Goal: Task Accomplishment & Management: Use online tool/utility

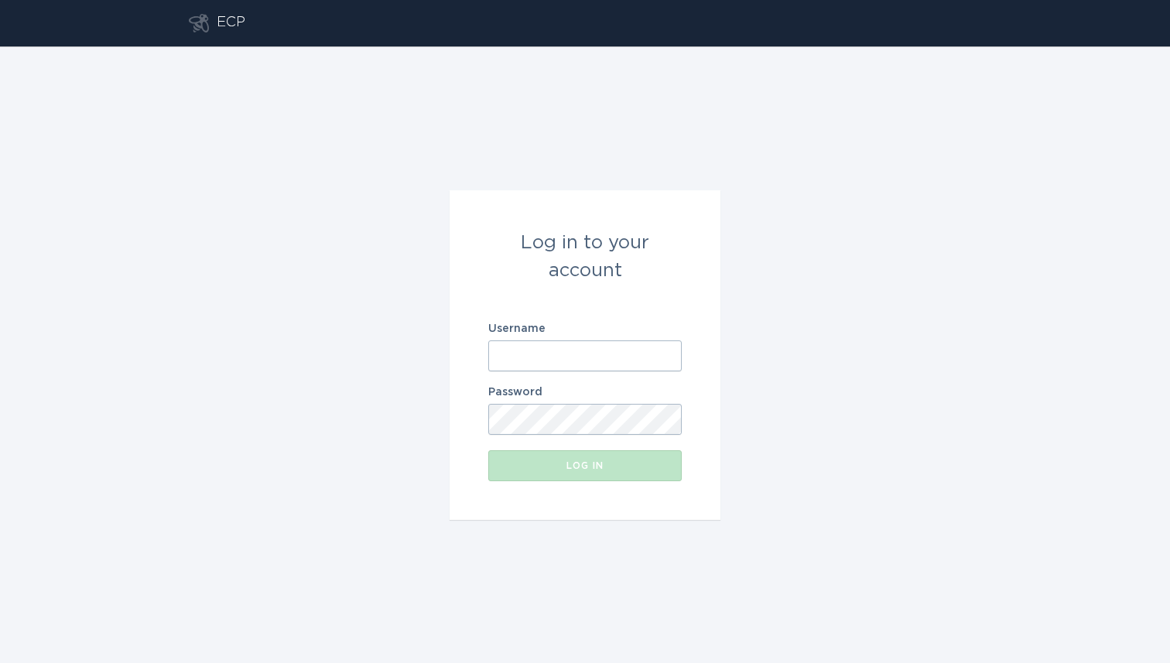
click at [540, 355] on input "Username" at bounding box center [585, 356] width 194 height 31
paste input "[EMAIL_ADDRESS][DOMAIN_NAME]"
type input "[EMAIL_ADDRESS][DOMAIN_NAME]"
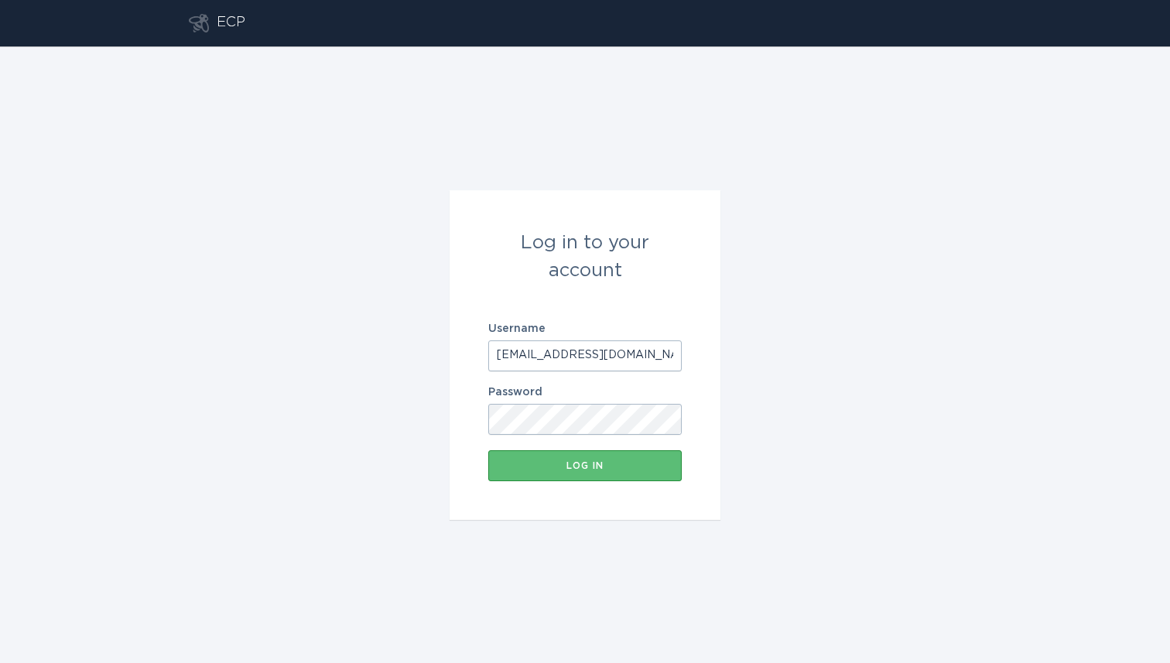
click at [862, 414] on div "Log in to your account Username [EMAIL_ADDRESS][DOMAIN_NAME] Password Log in" at bounding box center [585, 354] width 1170 height 617
click at [584, 471] on button "Log in" at bounding box center [585, 466] width 194 height 31
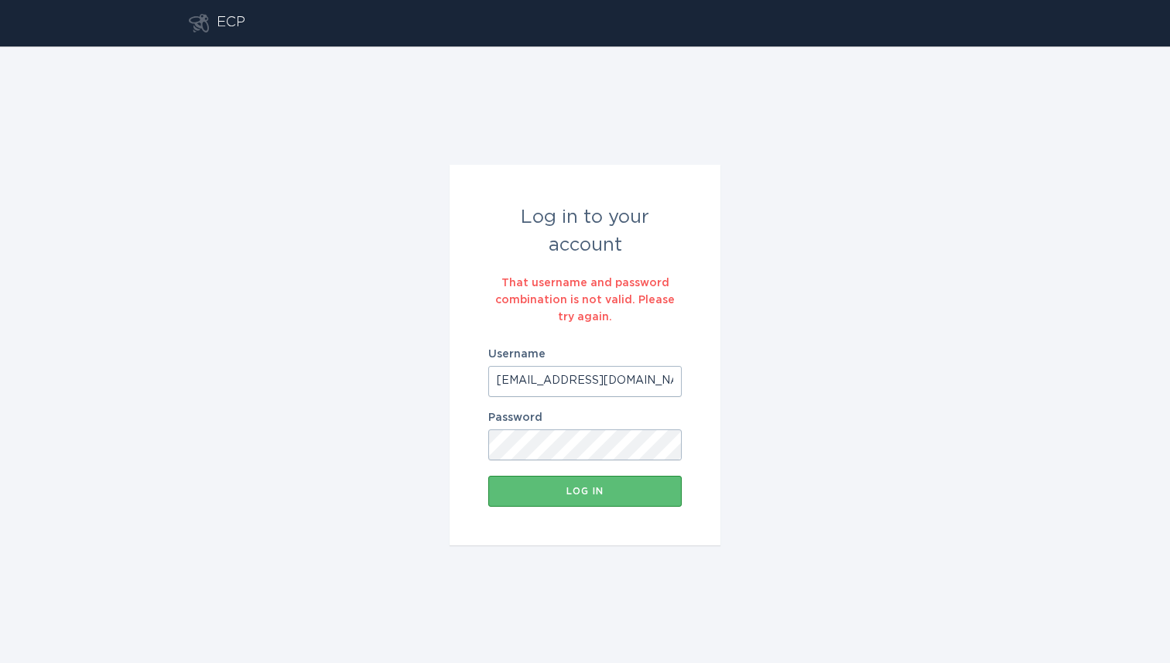
click at [821, 557] on div "Log in to your account That username and password combination is not valid. Ple…" at bounding box center [585, 354] width 1170 height 617
click at [638, 495] on div "Log in" at bounding box center [585, 491] width 178 height 9
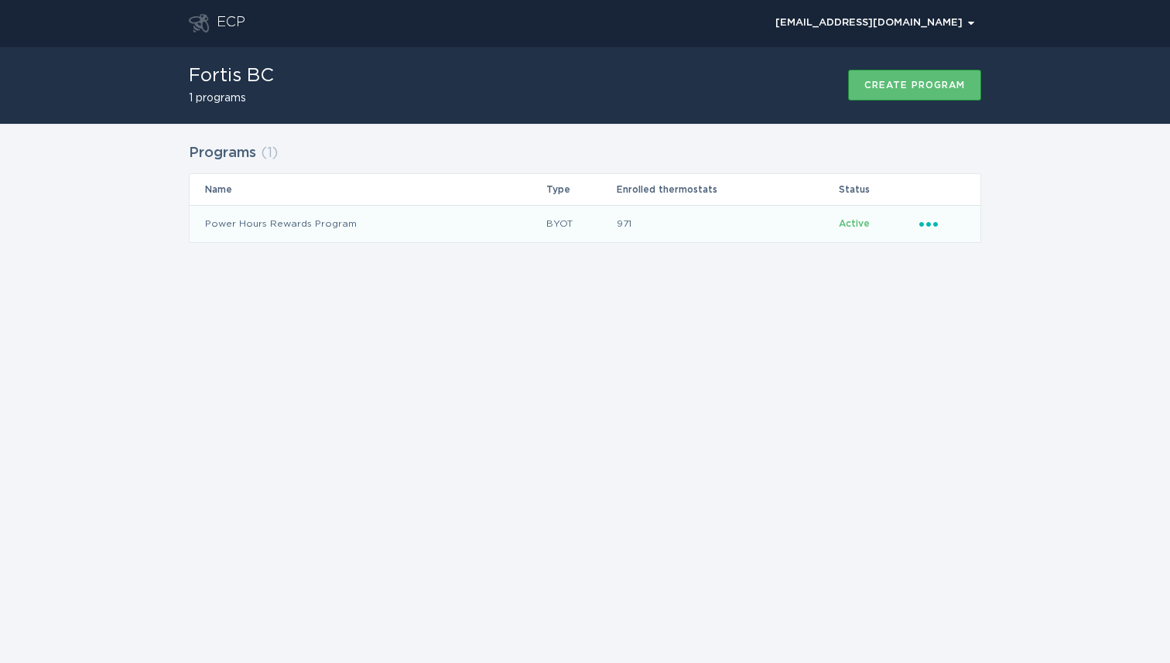
click at [931, 227] on icon "Ellipsis" at bounding box center [931, 221] width 22 height 13
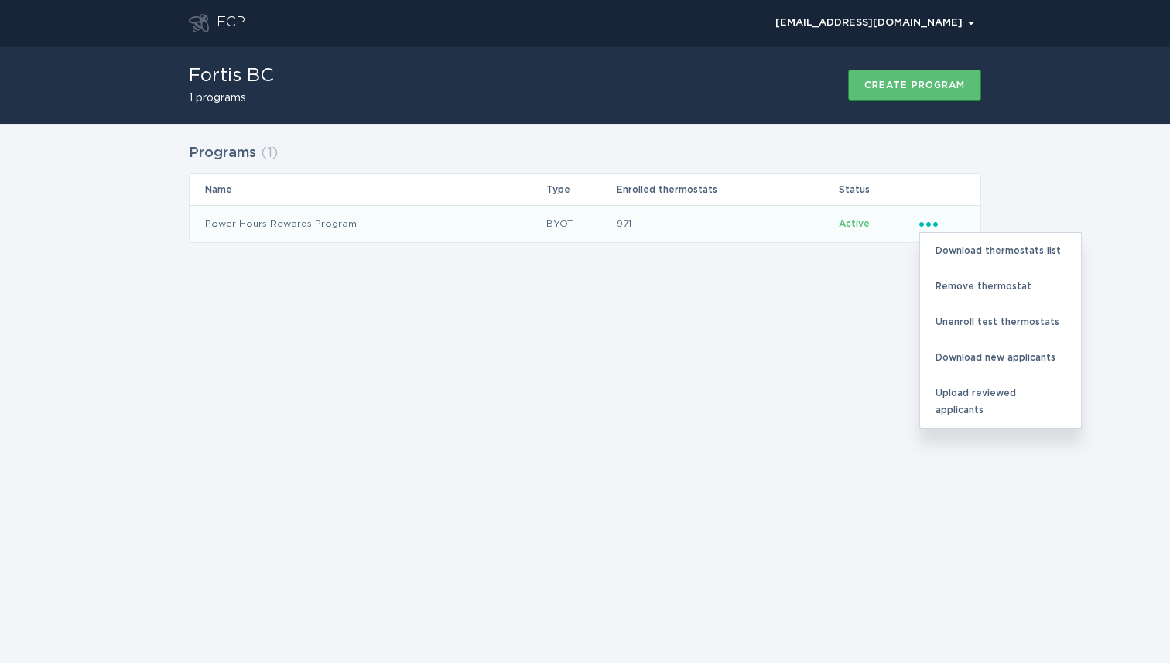
click at [859, 420] on div "ECP [EMAIL_ADDRESS][DOMAIN_NAME] Chevron Fortis BC 1 programs Create program Pr…" at bounding box center [585, 331] width 1170 height 663
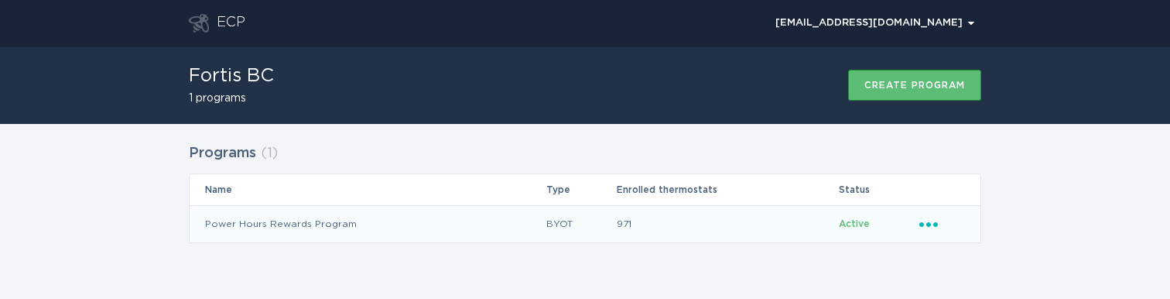
click at [927, 227] on icon "Ellipsis" at bounding box center [931, 221] width 22 height 13
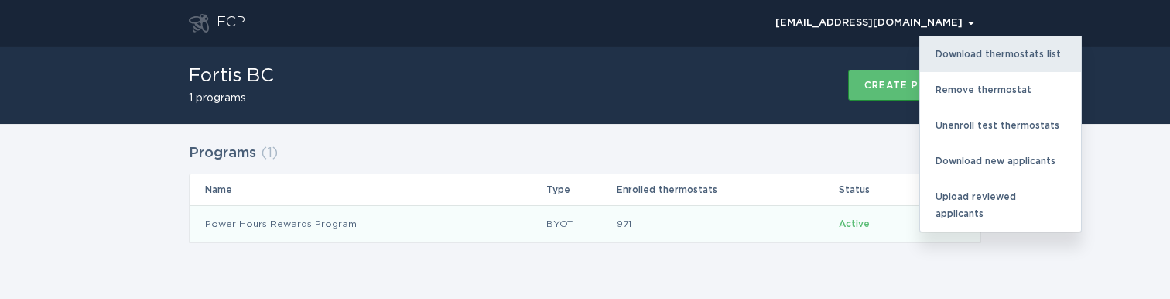
click at [972, 55] on div "Download thermostats list" at bounding box center [1000, 54] width 161 height 36
